Goal: Task Accomplishment & Management: Complete application form

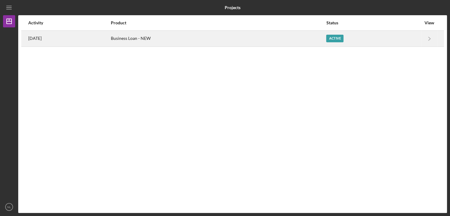
click at [338, 37] on div "Active" at bounding box center [334, 39] width 17 height 8
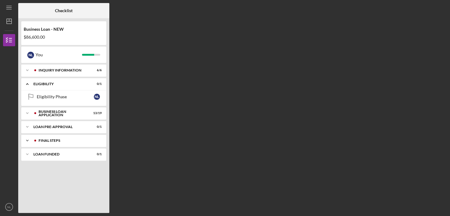
click at [53, 140] on div "FINAL STEPS" at bounding box center [69, 141] width 60 height 4
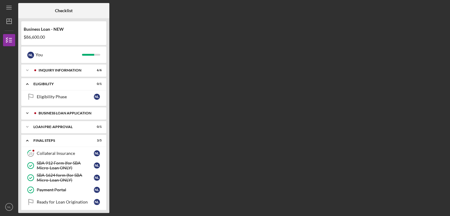
click at [49, 112] on div "BUSINESS LOAN APPLICATION" at bounding box center [69, 113] width 60 height 4
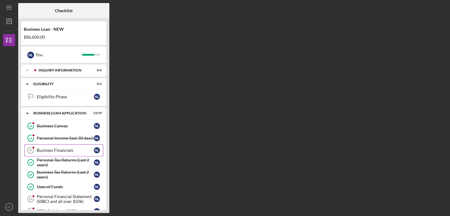
click at [56, 150] on div "Business Financials" at bounding box center [65, 150] width 57 height 5
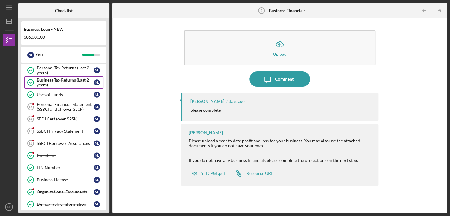
scroll to position [95, 0]
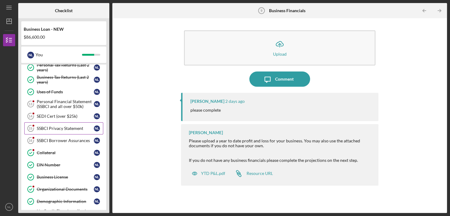
click at [58, 126] on div "SSBCI Privacy Statement" at bounding box center [65, 128] width 57 height 5
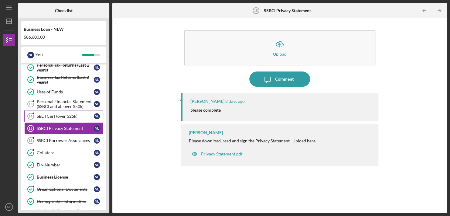
click at [53, 114] on div "SEDI Cert (over $25k)" at bounding box center [65, 116] width 57 height 5
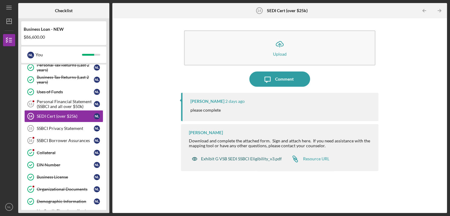
click at [236, 157] on div "Exhibit G VSB SEDI SSBCI Eligibility_v3.pdf" at bounding box center [241, 158] width 81 height 5
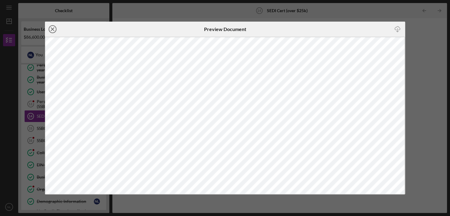
click at [51, 27] on icon "Icon/Close" at bounding box center [52, 29] width 15 height 15
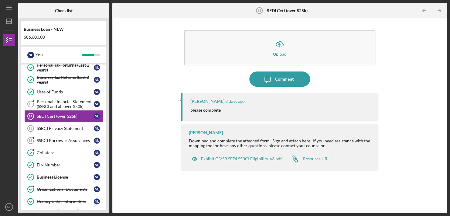
drag, startPoint x: 46, startPoint y: 127, endPoint x: 135, endPoint y: 140, distance: 89.7
click at [135, 140] on div "Icon/Upload Upload Icon/Message Comment [PERSON_NAME] [DATE] please complete [P…" at bounding box center [279, 115] width 329 height 188
click at [43, 126] on div "SSBCI Privacy Statement" at bounding box center [65, 128] width 57 height 5
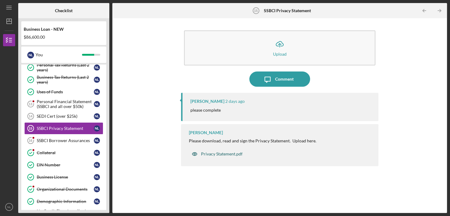
click at [207, 153] on div "Privacy Statement.pdf" at bounding box center [222, 153] width 42 height 5
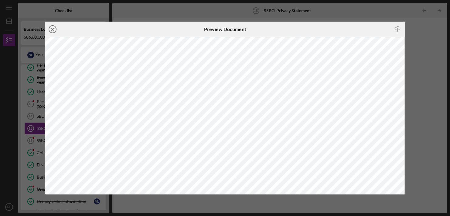
click at [52, 30] on icon "Icon/Close" at bounding box center [52, 29] width 15 height 15
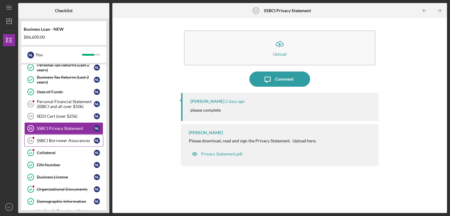
click at [45, 140] on div "SSBCI Borrower Assurances" at bounding box center [65, 140] width 57 height 5
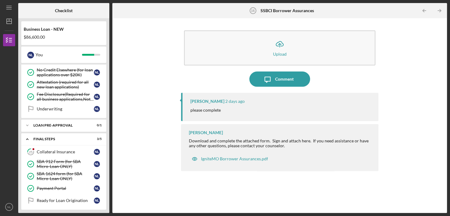
scroll to position [249, 0]
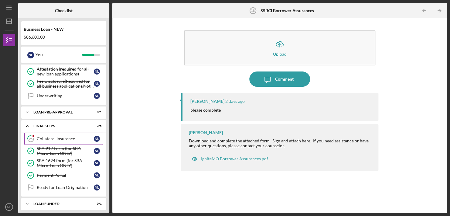
click at [48, 136] on div "Collateral Insurance" at bounding box center [65, 138] width 57 height 5
